Goal: Use online tool/utility: Utilize a website feature to perform a specific function

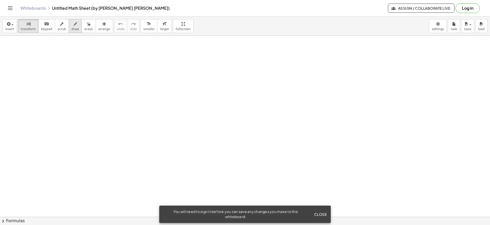
click at [72, 28] on span "draw" at bounding box center [76, 29] width 8 height 4
drag, startPoint x: 133, startPoint y: 55, endPoint x: 129, endPoint y: 59, distance: 5.6
drag, startPoint x: 133, startPoint y: 65, endPoint x: 145, endPoint y: 72, distance: 13.9
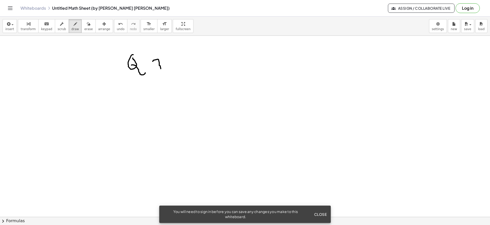
drag, startPoint x: 153, startPoint y: 61, endPoint x: 161, endPoint y: 69, distance: 11.0
click at [87, 22] on icon "button" at bounding box center [89, 24] width 4 height 6
click at [74, 25] on icon "button" at bounding box center [76, 24] width 4 height 6
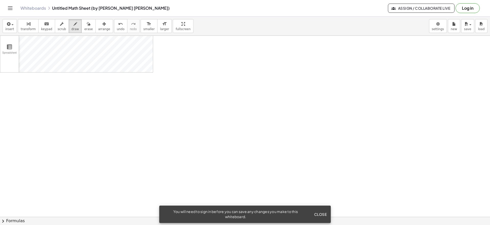
scroll to position [311, 0]
click at [8, 24] on icon "button" at bounding box center [8, 24] width 5 height 6
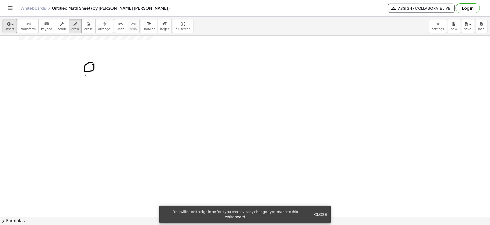
drag, startPoint x: 89, startPoint y: 69, endPoint x: 99, endPoint y: 74, distance: 11.3
drag, startPoint x: 100, startPoint y: 67, endPoint x: 99, endPoint y: 71, distance: 3.9
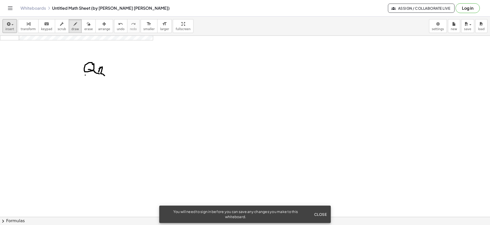
drag, startPoint x: 99, startPoint y: 69, endPoint x: 105, endPoint y: 76, distance: 8.9
drag, startPoint x: 108, startPoint y: 71, endPoint x: 123, endPoint y: 68, distance: 15.3
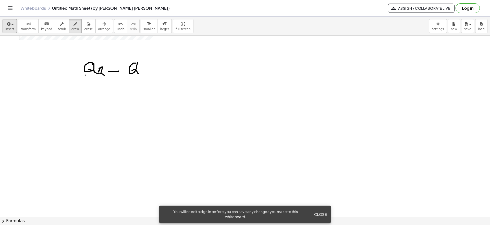
drag, startPoint x: 135, startPoint y: 70, endPoint x: 144, endPoint y: 68, distance: 9.0
drag, startPoint x: 146, startPoint y: 67, endPoint x: 153, endPoint y: 73, distance: 9.4
drag, startPoint x: 69, startPoint y: 78, endPoint x: 190, endPoint y: 74, distance: 121.1
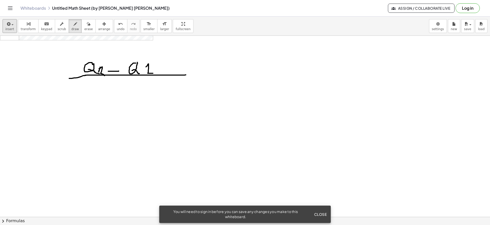
drag, startPoint x: 91, startPoint y: 90, endPoint x: 94, endPoint y: 93, distance: 4.5
drag, startPoint x: 99, startPoint y: 91, endPoint x: 103, endPoint y: 96, distance: 6.7
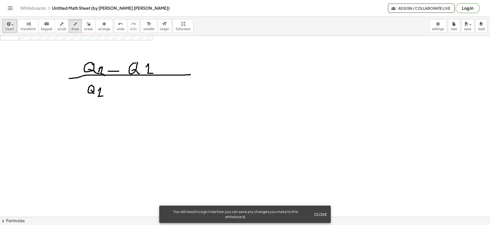
drag, startPoint x: 118, startPoint y: 85, endPoint x: 120, endPoint y: 95, distance: 10.0
drag, startPoint x: 116, startPoint y: 92, endPoint x: 123, endPoint y: 91, distance: 6.2
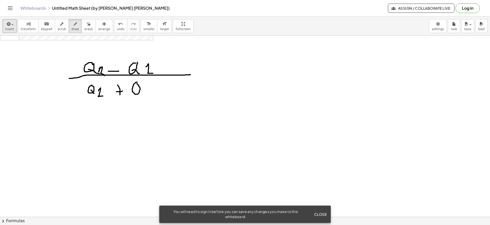
drag, startPoint x: 135, startPoint y: 92, endPoint x: 148, endPoint y: 91, distance: 13.1
drag, startPoint x: 150, startPoint y: 88, endPoint x: 157, endPoint y: 93, distance: 8.4
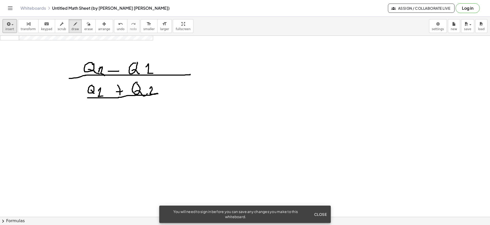
drag, startPoint x: 88, startPoint y: 98, endPoint x: 158, endPoint y: 93, distance: 70.9
drag, startPoint x: 123, startPoint y: 103, endPoint x: 136, endPoint y: 107, distance: 13.8
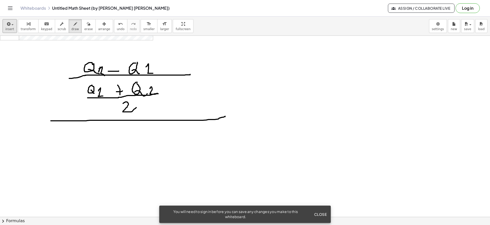
drag, startPoint x: 51, startPoint y: 121, endPoint x: 225, endPoint y: 116, distance: 174.5
drag, startPoint x: 89, startPoint y: 129, endPoint x: 89, endPoint y: 137, distance: 8.7
drag, startPoint x: 87, startPoint y: 128, endPoint x: 91, endPoint y: 133, distance: 6.9
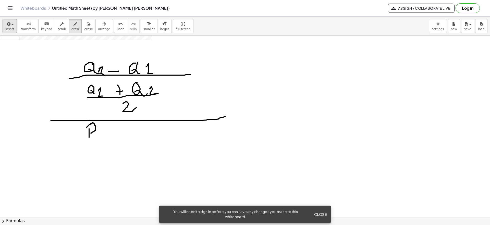
drag, startPoint x: 98, startPoint y: 132, endPoint x: 107, endPoint y: 138, distance: 11.3
drag, startPoint x: 121, startPoint y: 134, endPoint x: 127, endPoint y: 134, distance: 6.1
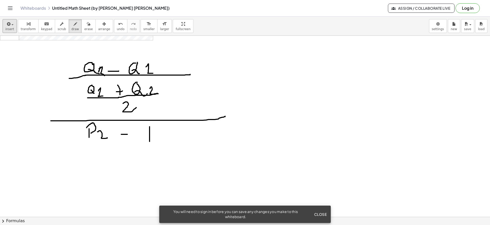
drag, startPoint x: 150, startPoint y: 127, endPoint x: 150, endPoint y: 141, distance: 14.8
drag, startPoint x: 147, startPoint y: 127, endPoint x: 151, endPoint y: 134, distance: 7.9
drag, startPoint x: 158, startPoint y: 132, endPoint x: 164, endPoint y: 140, distance: 10.6
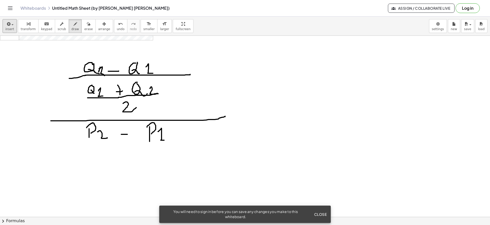
drag, startPoint x: 74, startPoint y: 148, endPoint x: 176, endPoint y: 145, distance: 101.7
drag, startPoint x: 102, startPoint y: 155, endPoint x: 104, endPoint y: 165, distance: 10.6
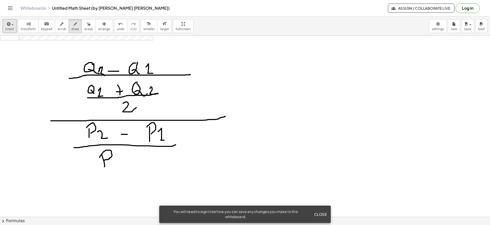
drag, startPoint x: 100, startPoint y: 158, endPoint x: 103, endPoint y: 161, distance: 4.3
drag, startPoint x: 114, startPoint y: 158, endPoint x: 116, endPoint y: 165, distance: 6.6
drag, startPoint x: 135, startPoint y: 154, endPoint x: 136, endPoint y: 161, distance: 7.5
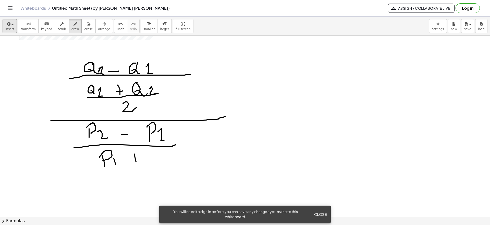
drag, startPoint x: 127, startPoint y: 157, endPoint x: 142, endPoint y: 156, distance: 15.1
drag, startPoint x: 150, startPoint y: 151, endPoint x: 155, endPoint y: 159, distance: 8.7
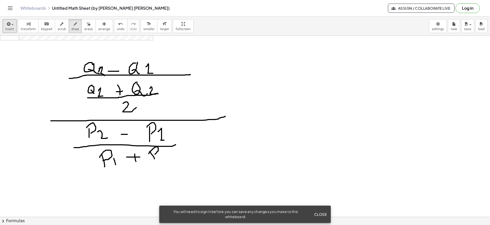
drag, startPoint x: 149, startPoint y: 154, endPoint x: 154, endPoint y: 154, distance: 5.1
drag, startPoint x: 162, startPoint y: 152, endPoint x: 166, endPoint y: 159, distance: 8.1
drag, startPoint x: 104, startPoint y: 170, endPoint x: 170, endPoint y: 161, distance: 66.0
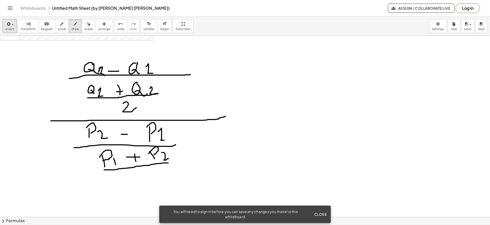
drag, startPoint x: 133, startPoint y: 176, endPoint x: 144, endPoint y: 182, distance: 12.2
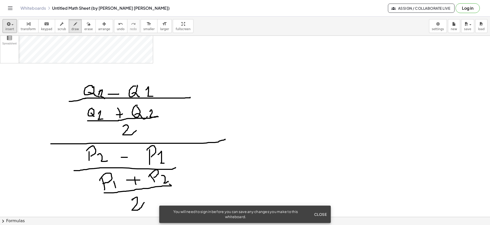
scroll to position [279, 0]
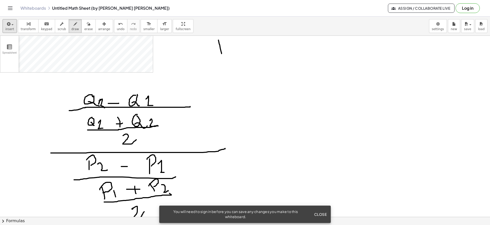
drag, startPoint x: 219, startPoint y: 40, endPoint x: 220, endPoint y: 55, distance: 15.1
click at [222, 57] on div at bounding box center [245, 28] width 490 height 543
drag, startPoint x: 211, startPoint y: 40, endPoint x: 219, endPoint y: 47, distance: 9.9
click at [219, 47] on div at bounding box center [245, 28] width 490 height 543
drag, startPoint x: 231, startPoint y: 51, endPoint x: 235, endPoint y: 55, distance: 5.1
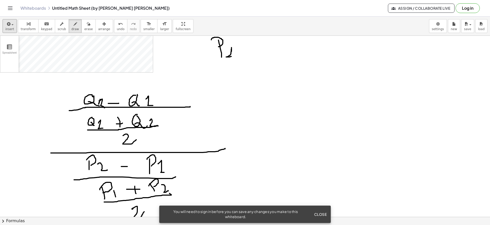
click at [235, 55] on div at bounding box center [245, 28] width 490 height 543
click at [306, 40] on div at bounding box center [245, 28] width 490 height 543
drag, startPoint x: 300, startPoint y: 46, endPoint x: 311, endPoint y: 53, distance: 13.4
click at [311, 53] on div at bounding box center [245, 28] width 490 height 543
drag, startPoint x: 318, startPoint y: 47, endPoint x: 319, endPoint y: 52, distance: 5.2
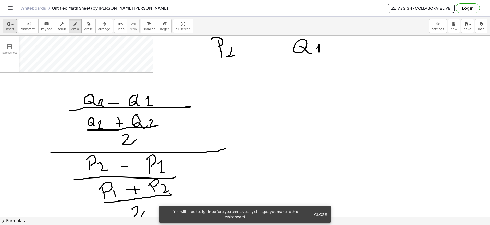
click at [319, 52] on div at bounding box center [245, 28] width 490 height 543
click at [224, 83] on div at bounding box center [245, 28] width 490 height 543
drag
click at [225, 73] on div at bounding box center [245, 28] width 490 height 543
click at [243, 80] on div at bounding box center [245, 28] width 490 height 543
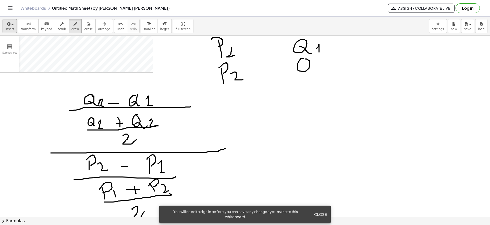
click at [303, 59] on div at bounding box center [245, 28] width 490 height 543
click at [314, 71] on div at bounding box center [245, 28] width 490 height 543
click at [331, 66] on div at bounding box center [245, 28] width 490 height 543
drag, startPoint x: 251, startPoint y: 42, endPoint x: 265, endPoint y: 51, distance: 17.2
click at [264, 52] on div at bounding box center [245, 28] width 490 height 543
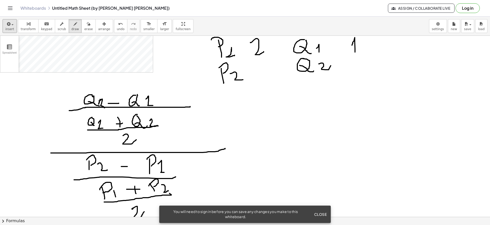
drag, startPoint x: 352, startPoint y: 45, endPoint x: 359, endPoint y: 50, distance: 8.4
click at [359, 51] on div at bounding box center [245, 28] width 490 height 543
click at [367, 40] on div at bounding box center [245, 28] width 490 height 543
drag, startPoint x: 374, startPoint y: 40, endPoint x: 373, endPoint y: 38, distance: 2.7
click at [373, 38] on div at bounding box center [245, 28] width 490 height 543
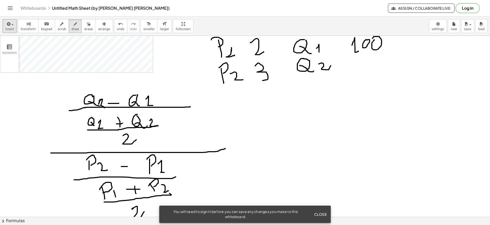
drag, startPoint x: 256, startPoint y: 65, endPoint x: 263, endPoint y: 80, distance: 16.7
click at [263, 80] on div at bounding box center [245, 28] width 490 height 543
click at [368, 54] on div at bounding box center [245, 28] width 490 height 543
click at [374, 55] on div at bounding box center [245, 28] width 490 height 543
drag, startPoint x: 232, startPoint y: 146, endPoint x: 231, endPoint y: 154, distance: 7.7
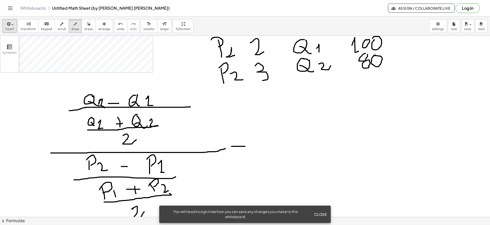
click at [245, 146] on div at bounding box center [245, 28] width 490 height 543
drag, startPoint x: 231, startPoint y: 155, endPoint x: 250, endPoint y: 155, distance: 19.2
click at [250, 155] on div at bounding box center [245, 28] width 490 height 543
click at [287, 89] on div at bounding box center [245, 28] width 490 height 543
click at [294, 91] on div at bounding box center [245, 28] width 490 height 543
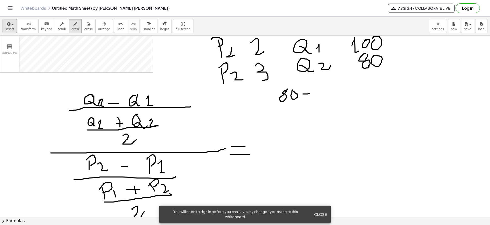
drag, startPoint x: 303, startPoint y: 94, endPoint x: 310, endPoint y: 93, distance: 6.9
click at [310, 93] on div at bounding box center [245, 28] width 490 height 543
drag, startPoint x: 322, startPoint y: 92, endPoint x: 325, endPoint y: 94, distance: 4.2
click at [325, 94] on div at bounding box center [245, 28] width 490 height 543
drag, startPoint x: 331, startPoint y: 88, endPoint x: 333, endPoint y: 86, distance: 2.7
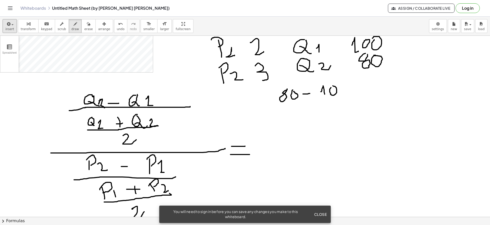
click at [329, 87] on div at bounding box center [245, 28] width 490 height 543
drag, startPoint x: 340, startPoint y: 85, endPoint x: 348, endPoint y: 83, distance: 7.7
click at [340, 85] on div at bounding box center [245, 28] width 490 height 543
drag, startPoint x: 357, startPoint y: 74, endPoint x: 315, endPoint y: 100, distance: 49.3
click at [355, 96] on div at bounding box center [245, 28] width 490 height 543
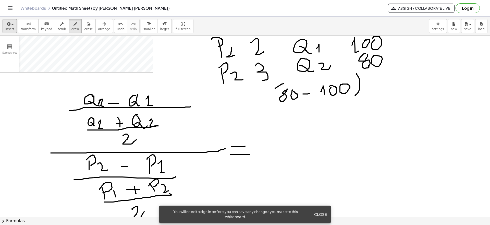
drag, startPoint x: 284, startPoint y: 84, endPoint x: 273, endPoint y: 114, distance: 31.9
click at [272, 114] on div at bounding box center [245, 28] width 490 height 543
drag, startPoint x: 252, startPoint y: 110, endPoint x: 397, endPoint y: 108, distance: 144.6
click at [397, 108] on div at bounding box center [245, 28] width 490 height 543
drag, startPoint x: 287, startPoint y: 123, endPoint x: 300, endPoint y: 122, distance: 12.5
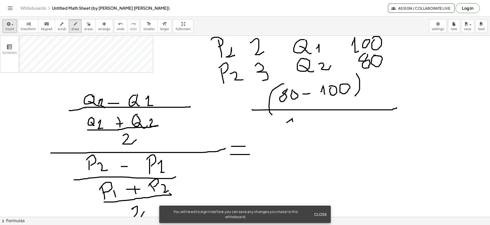
click at [294, 129] on div at bounding box center [245, 28] width 490 height 543
click at [304, 118] on div at bounding box center [245, 28] width 490 height 543
click at [312, 115] on div at bounding box center [245, 28] width 490 height 543
drag, startPoint x: 328, startPoint y: 114, endPoint x: 330, endPoint y: 124, distance: 10.5
click at [330, 124] on div at bounding box center [245, 28] width 490 height 543
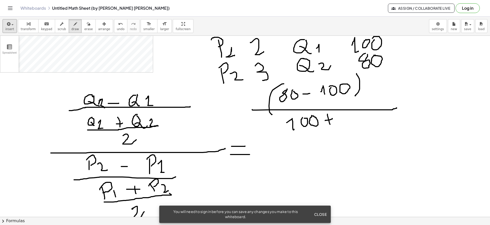
drag, startPoint x: 325, startPoint y: 121, endPoint x: 333, endPoint y: 118, distance: 7.4
click at [333, 118] on div at bounding box center [245, 28] width 490 height 543
click at [342, 114] on div at bounding box center [245, 28] width 490 height 543
drag, startPoint x: 353, startPoint y: 114, endPoint x: 328, endPoint y: 130, distance: 29.6
click at [351, 113] on div at bounding box center [245, 28] width 490 height 543
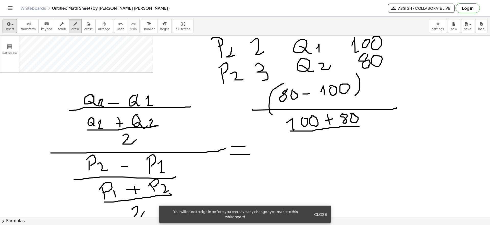
drag, startPoint x: 290, startPoint y: 131, endPoint x: 351, endPoint y: 124, distance: 61.2
click at [359, 126] on div at bounding box center [245, 28] width 490 height 543
drag, startPoint x: 325, startPoint y: 132, endPoint x: 334, endPoint y: 139, distance: 11.9
click at [334, 140] on div at bounding box center [245, 28] width 490 height 543
drag, startPoint x: 413, startPoint y: 102, endPoint x: 429, endPoint y: 102, distance: 16.3
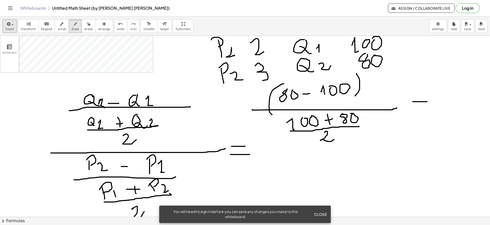
click at [429, 102] on div at bounding box center [245, 28] width 490 height 543
drag, startPoint x: 407, startPoint y: 114, endPoint x: 422, endPoint y: 111, distance: 15.7
click at [424, 114] on div at bounding box center [245, 28] width 490 height 543
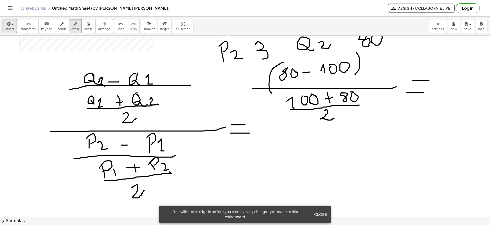
scroll to position [311, 0]
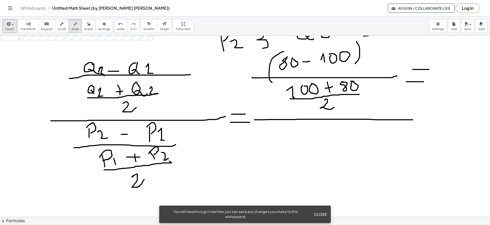
drag, startPoint x: 255, startPoint y: 120, endPoint x: 413, endPoint y: 120, distance: 158.3
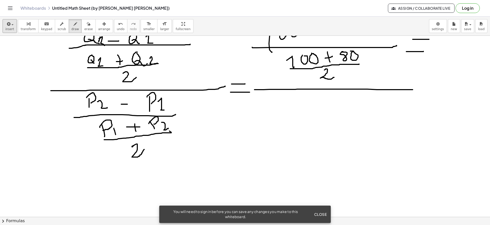
scroll to position [343, 0]
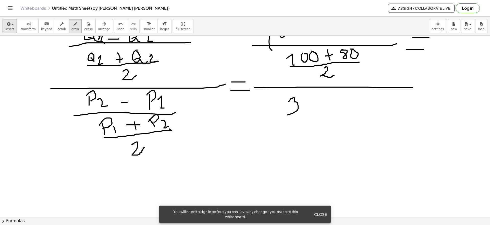
drag, startPoint x: 290, startPoint y: 99, endPoint x: 287, endPoint y: 115, distance: 15.9
drag, startPoint x: 287, startPoint y: 90, endPoint x: 292, endPoint y: 126, distance: 35.9
drag, startPoint x: 311, startPoint y: 101, endPoint x: 331, endPoint y: 101, distance: 19.9
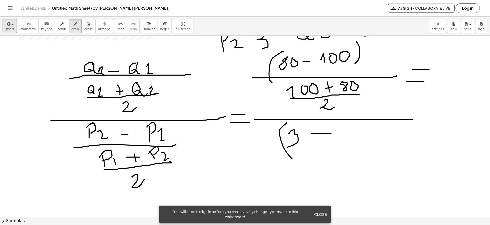
scroll to position [279, 0]
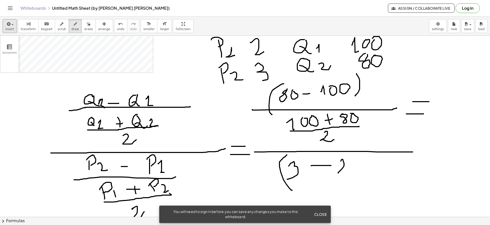
drag, startPoint x: 341, startPoint y: 161, endPoint x: 348, endPoint y: 169, distance: 10.9
click at [346, 173] on div at bounding box center [245, 28] width 490 height 543
drag, startPoint x: 349, startPoint y: 156, endPoint x: 354, endPoint y: 172, distance: 17.0
click at [354, 172] on div at bounding box center [245, 28] width 490 height 543
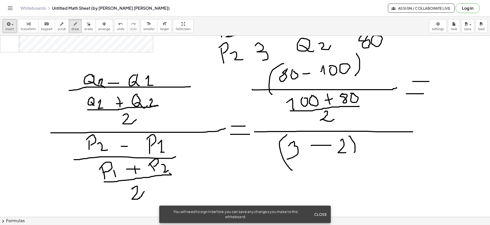
scroll to position [311, 0]
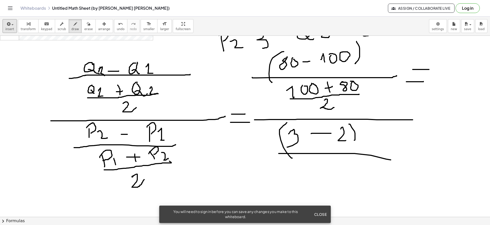
drag, startPoint x: 279, startPoint y: 153, endPoint x: 391, endPoint y: 160, distance: 111.8
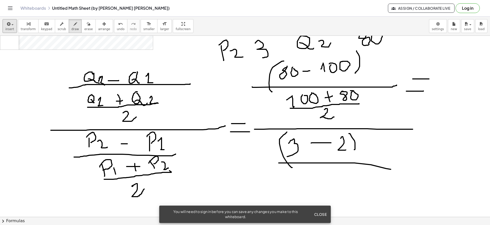
scroll to position [334, 0]
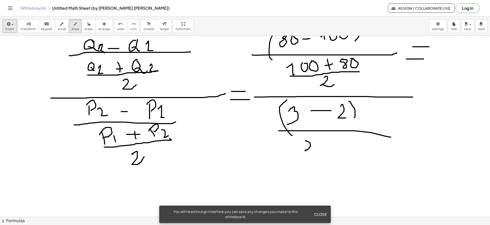
drag, startPoint x: 306, startPoint y: 141, endPoint x: 317, endPoint y: 149, distance: 14.5
drag, startPoint x: 325, startPoint y: 141, endPoint x: 329, endPoint y: 152, distance: 11.9
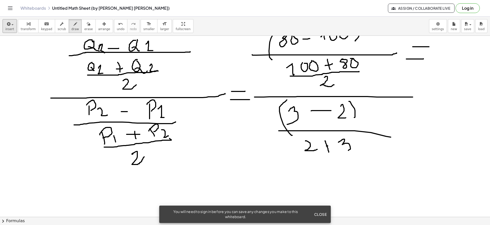
drag, startPoint x: 339, startPoint y: 142, endPoint x: 343, endPoint y: 151, distance: 10.1
drag, startPoint x: 354, startPoint y: 134, endPoint x: 359, endPoint y: 148, distance: 14.8
drag, startPoint x: 326, startPoint y: 147, endPoint x: 332, endPoint y: 146, distance: 6.0
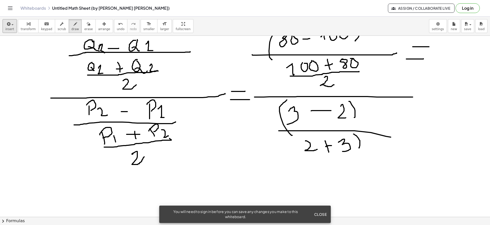
drag, startPoint x: 306, startPoint y: 136, endPoint x: 306, endPoint y: 155, distance: 19.2
drag, startPoint x: 296, startPoint y: 161, endPoint x: 361, endPoint y: 153, distance: 65.3
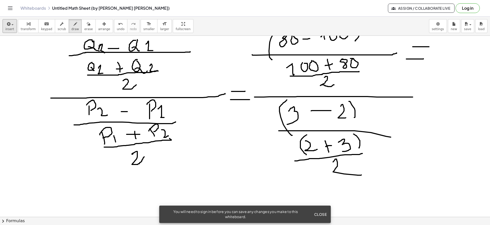
drag, startPoint x: 333, startPoint y: 162, endPoint x: 366, endPoint y: 167, distance: 33.6
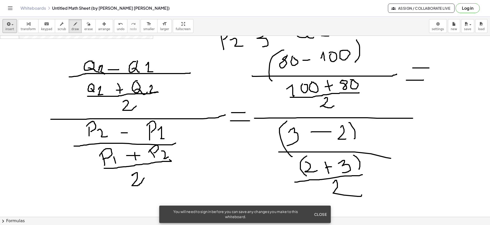
scroll to position [301, 0]
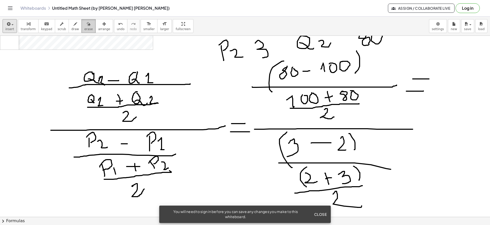
click at [87, 25] on icon "button" at bounding box center [89, 24] width 4 height 6
drag, startPoint x: 424, startPoint y: 72, endPoint x: 419, endPoint y: 93, distance: 21.8
click at [419, 93] on div at bounding box center [245, 5] width 490 height 543
click at [72, 26] on div "button" at bounding box center [76, 24] width 8 height 6
drag, startPoint x: 418, startPoint y: 126, endPoint x: 415, endPoint y: 133, distance: 7.8
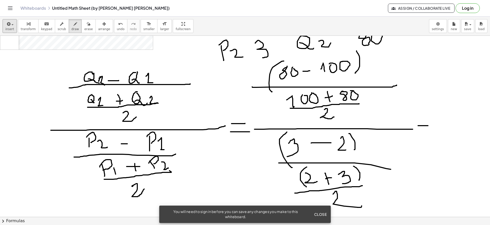
click at [429, 126] on div at bounding box center [245, 5] width 490 height 543
drag, startPoint x: 414, startPoint y: 134, endPoint x: 421, endPoint y: 133, distance: 7.2
click at [419, 134] on div at bounding box center [245, 5] width 490 height 543
drag, startPoint x: 414, startPoint y: 71, endPoint x: 424, endPoint y: 71, distance: 9.7
click at [424, 71] on div at bounding box center [245, 5] width 490 height 543
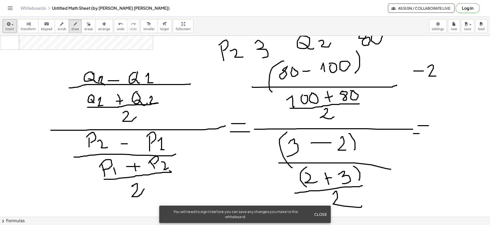
drag, startPoint x: 428, startPoint y: 67, endPoint x: 436, endPoint y: 76, distance: 11.9
click at [436, 76] on div at bounding box center [245, 5] width 490 height 543
drag, startPoint x: 449, startPoint y: 62, endPoint x: 451, endPoint y: 64, distance: 2.7
click at [451, 64] on div at bounding box center [245, 5] width 490 height 543
drag, startPoint x: 451, startPoint y: 64, endPoint x: 447, endPoint y: 64, distance: 3.9
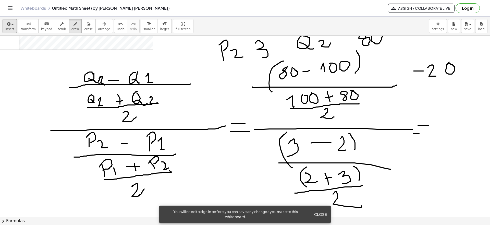
click at [448, 63] on div at bounding box center [245, 5] width 490 height 543
drag, startPoint x: 413, startPoint y: 84, endPoint x: 460, endPoint y: 80, distance: 47.1
click at [459, 81] on div at bounding box center [245, 5] width 490 height 543
drag, startPoint x: 440, startPoint y: 90, endPoint x: 443, endPoint y: 105, distance: 15.1
click at [443, 106] on div at bounding box center [245, 5] width 490 height 543
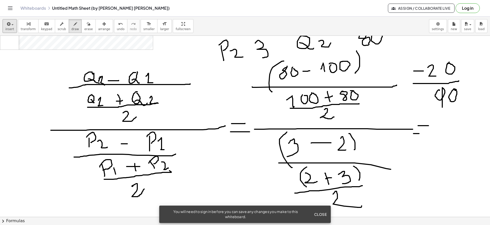
drag, startPoint x: 451, startPoint y: 93, endPoint x: 454, endPoint y: 89, distance: 5.1
click at [454, 89] on div at bounding box center [245, 5] width 490 height 543
drag, startPoint x: 421, startPoint y: 126, endPoint x: 490, endPoint y: 125, distance: 68.7
click at [490, 125] on div "Algebra Tools Table Spreadsheet A = (-3.06, -2.292) B = (4.284, -2.292) C = (-3…" at bounding box center [245, 126] width 490 height 181
drag, startPoint x: 453, startPoint y: 137, endPoint x: 455, endPoint y: 148, distance: 10.9
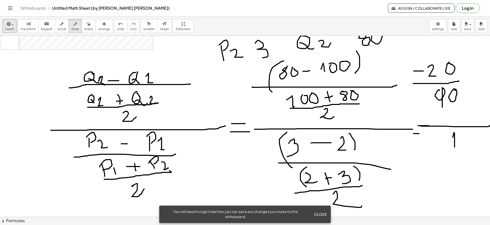
click at [455, 148] on div at bounding box center [246, 5] width 492 height 543
drag, startPoint x: 437, startPoint y: 151, endPoint x: 418, endPoint y: 183, distance: 37.0
click at [476, 149] on div at bounding box center [246, 5] width 492 height 543
drag, startPoint x: 444, startPoint y: 164, endPoint x: 450, endPoint y: 169, distance: 8.0
click at [450, 169] on div at bounding box center [246, 5] width 492 height 543
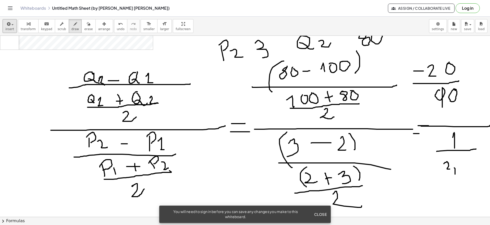
drag, startPoint x: 455, startPoint y: 168, endPoint x: 455, endPoint y: 174, distance: 6.4
click at [455, 174] on div at bounding box center [246, 5] width 492 height 543
drag, startPoint x: 461, startPoint y: 157, endPoint x: 465, endPoint y: 156, distance: 3.5
click at [465, 156] on div at bounding box center [246, 5] width 492 height 543
drag, startPoint x: 460, startPoint y: 158, endPoint x: 459, endPoint y: 171, distance: 13.9
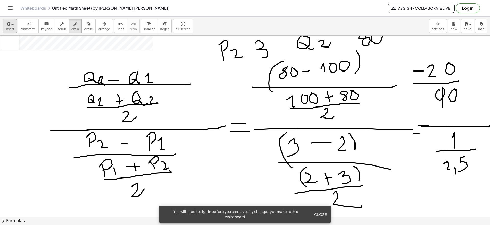
click at [459, 171] on div at bounding box center [246, 5] width 492 height 543
drag, startPoint x: 405, startPoint y: 64, endPoint x: 417, endPoint y: 65, distance: 12.6
click at [427, 62] on div at bounding box center [246, 5] width 492 height 543
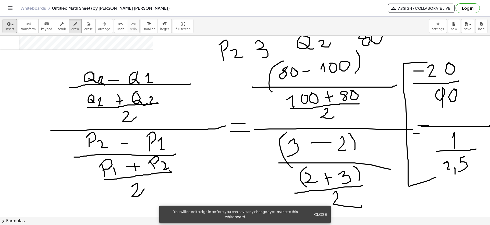
drag, startPoint x: 403, startPoint y: 63, endPoint x: 436, endPoint y: 174, distance: 114.9
click at [436, 175] on div at bounding box center [246, 5] width 492 height 543
drag, startPoint x: 464, startPoint y: 94, endPoint x: 468, endPoint y: 138, distance: 44.1
click at [468, 138] on div at bounding box center [246, 5] width 492 height 543
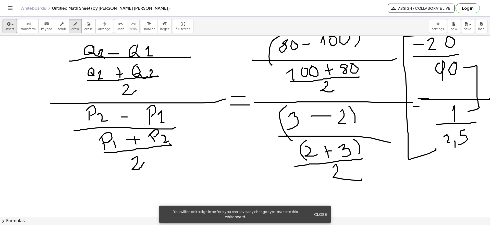
scroll to position [334, 0]
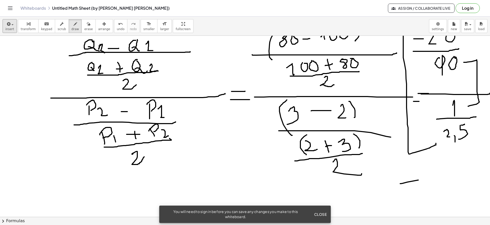
drag, startPoint x: 400, startPoint y: 184, endPoint x: 422, endPoint y: 180, distance: 21.5
drag, startPoint x: 403, startPoint y: 191, endPoint x: 411, endPoint y: 191, distance: 7.9
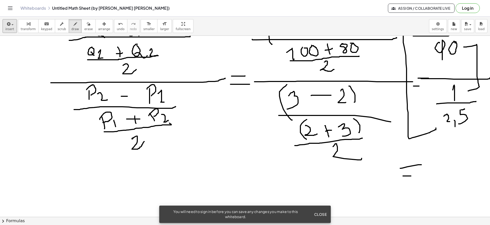
scroll to position [307, 0]
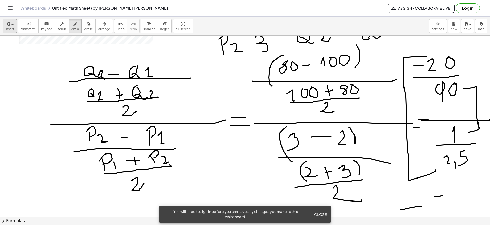
drag, startPoint x: 434, startPoint y: 197, endPoint x: 443, endPoint y: 195, distance: 8.7
click at [443, 195] on div at bounding box center [246, 91] width 492 height 724
drag, startPoint x: 455, startPoint y: 185, endPoint x: 460, endPoint y: 184, distance: 5.5
click at [460, 184] on div at bounding box center [246, 91] width 492 height 724
drag, startPoint x: 454, startPoint y: 186, endPoint x: 458, endPoint y: 199, distance: 13.7
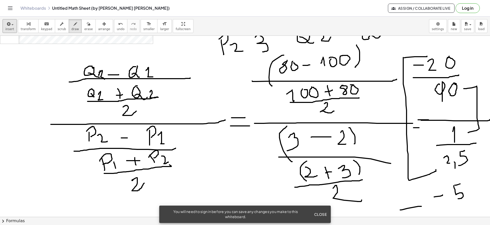
click at [458, 199] on div at bounding box center [246, 91] width 492 height 724
drag, startPoint x: 467, startPoint y: 189, endPoint x: 466, endPoint y: 183, distance: 6.2
click at [466, 183] on div at bounding box center [246, 91] width 492 height 724
drag, startPoint x: 452, startPoint y: 204, endPoint x: 479, endPoint y: 194, distance: 27.9
click at [480, 197] on div at bounding box center [246, 91] width 492 height 724
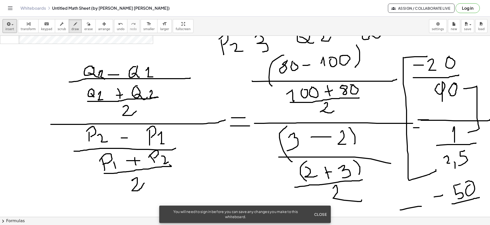
scroll to position [372, 0]
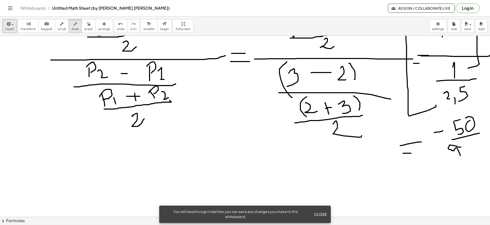
drag, startPoint x: 461, startPoint y: 147, endPoint x: 461, endPoint y: 159, distance: 11.5
click at [461, 159] on div at bounding box center [246, 26] width 492 height 724
drag, startPoint x: 468, startPoint y: 145, endPoint x: 466, endPoint y: 149, distance: 4.5
click at [466, 149] on div at bounding box center [246, 26] width 492 height 724
drag, startPoint x: 406, startPoint y: 179, endPoint x: 412, endPoint y: 178, distance: 6.4
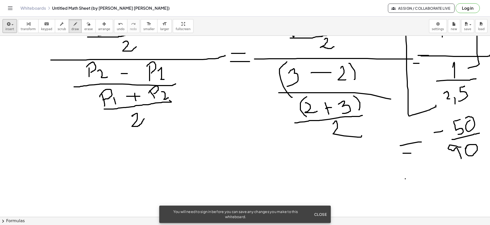
click at [411, 178] on div at bounding box center [246, 26] width 492 height 724
drag, startPoint x: 405, startPoint y: 186, endPoint x: 419, endPoint y: 186, distance: 14.3
click at [417, 187] on div at bounding box center [246, 26] width 492 height 724
drag, startPoint x: 426, startPoint y: 182, endPoint x: 429, endPoint y: 182, distance: 3.1
click at [429, 182] on div at bounding box center [246, 26] width 492 height 724
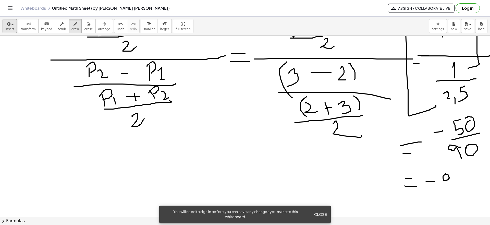
click at [446, 174] on div at bounding box center [246, 26] width 492 height 724
drag, startPoint x: 454, startPoint y: 180, endPoint x: 453, endPoint y: 186, distance: 6.2
click at [453, 186] on div at bounding box center [246, 26] width 492 height 724
drag, startPoint x: 457, startPoint y: 170, endPoint x: 460, endPoint y: 169, distance: 4.0
click at [460, 169] on div at bounding box center [246, 26] width 492 height 724
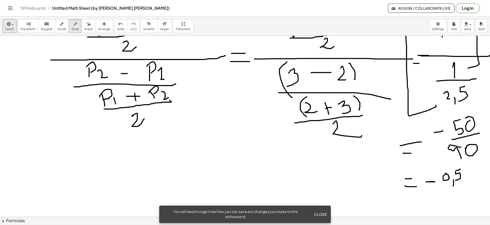
drag, startPoint x: 456, startPoint y: 171, endPoint x: 456, endPoint y: 180, distance: 8.9
click at [456, 180] on div at bounding box center [246, 26] width 492 height 724
drag, startPoint x: 468, startPoint y: 167, endPoint x: 464, endPoint y: 178, distance: 12.1
click at [464, 178] on div at bounding box center [246, 26] width 492 height 724
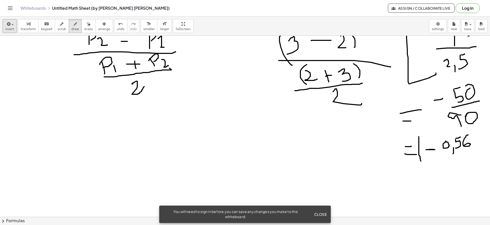
drag, startPoint x: 419, startPoint y: 137, endPoint x: 421, endPoint y: 161, distance: 24.6
drag, startPoint x: 482, startPoint y: 128, endPoint x: 482, endPoint y: 156, distance: 27.8
drag, startPoint x: 408, startPoint y: 178, endPoint x: 418, endPoint y: 177, distance: 10.3
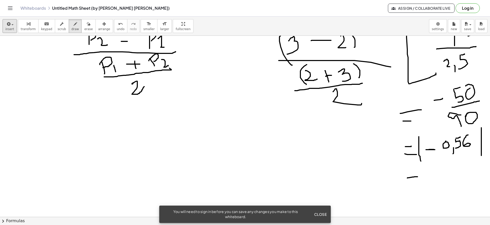
drag, startPoint x: 410, startPoint y: 182, endPoint x: 418, endPoint y: 181, distance: 7.6
drag, startPoint x: 446, startPoint y: 177, endPoint x: 445, endPoint y: 181, distance: 4.6
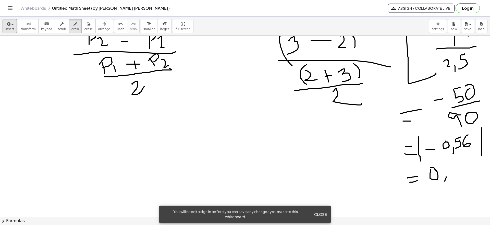
drag, startPoint x: 451, startPoint y: 163, endPoint x: 455, endPoint y: 160, distance: 4.8
drag, startPoint x: 453, startPoint y: 162, endPoint x: 450, endPoint y: 179, distance: 16.5
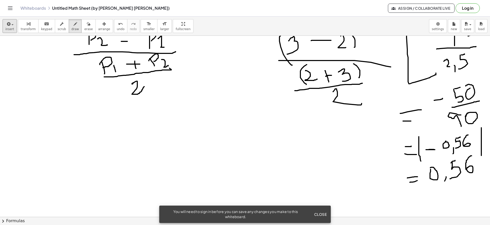
drag, startPoint x: 471, startPoint y: 156, endPoint x: 466, endPoint y: 170, distance: 14.5
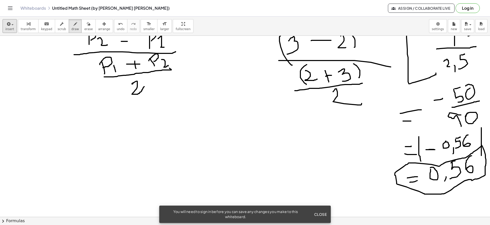
drag, startPoint x: 465, startPoint y: 181, endPoint x: 472, endPoint y: 181, distance: 7.4
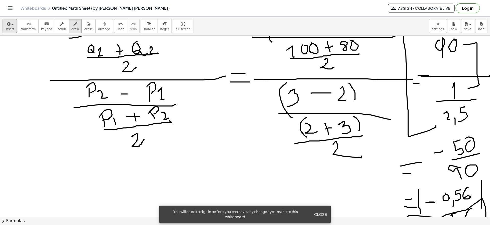
scroll to position [363, 0]
